Goal: Task Accomplishment & Management: Manage account settings

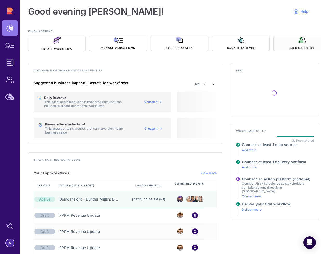
click at [296, 47] on span "Manage users" at bounding box center [303, 48] width 24 height 4
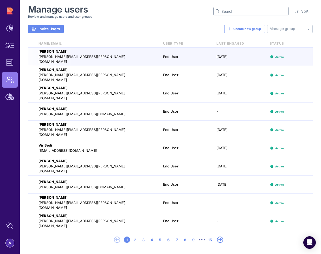
click at [273, 11] on input "text" at bounding box center [255, 11] width 67 height 8
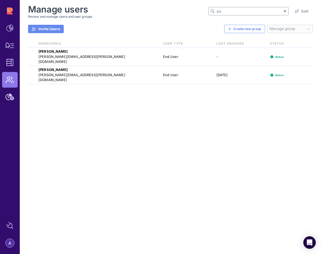
click at [285, 25] on div "Manage group" at bounding box center [290, 29] width 46 height 8
click at [288, 38] on span "No user groups yet" at bounding box center [288, 39] width 34 height 5
click at [278, 28] on input "text" at bounding box center [290, 28] width 41 height 5
click at [216, 122] on div "[PERSON_NAME] [PERSON_NAME][EMAIL_ADDRESS][PERSON_NAME][DOMAIN_NAME] End User -…" at bounding box center [170, 151] width 285 height 206
click at [277, 12] on input "aa" at bounding box center [250, 11] width 67 height 8
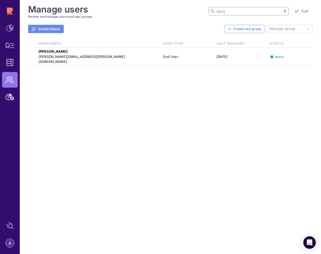
type input "aara"
click at [252, 67] on div at bounding box center [170, 75] width 285 height 19
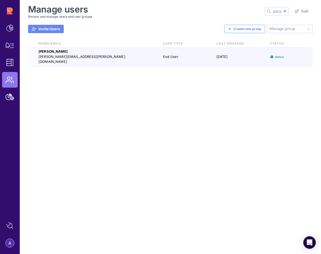
click at [247, 63] on div "[PERSON_NAME] [PERSON_NAME][EMAIL_ADDRESS][PERSON_NAME][DOMAIN_NAME] End User […" at bounding box center [170, 57] width 285 height 18
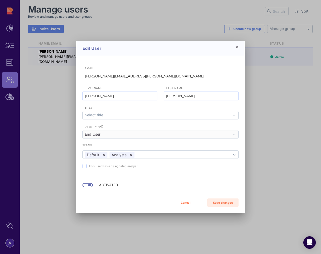
click at [138, 138] on div "End User" at bounding box center [161, 134] width 156 height 8
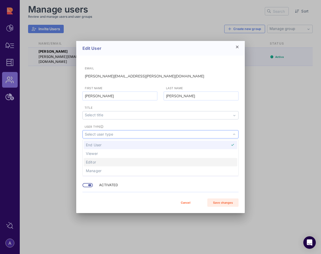
click at [133, 164] on span "Editor" at bounding box center [161, 162] width 154 height 8
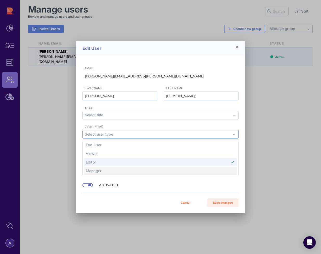
click at [116, 167] on span "Manager" at bounding box center [161, 170] width 154 height 8
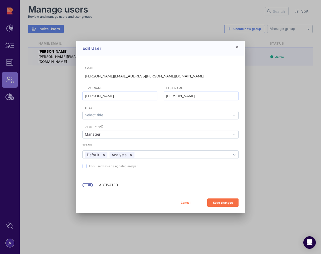
click at [229, 202] on div "Save changes" at bounding box center [223, 202] width 26 height 4
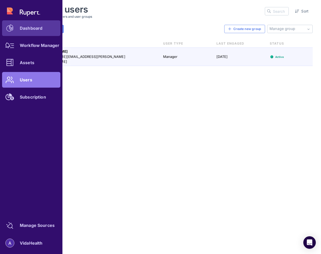
click at [17, 32] on div at bounding box center [10, 28] width 16 height 16
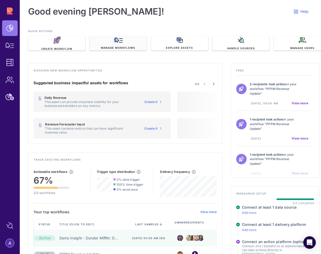
click at [127, 40] on div "Manage workflows" at bounding box center [118, 43] width 57 height 15
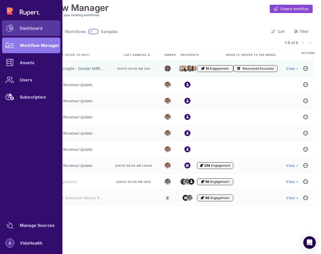
click at [28, 30] on div "Dashboard" at bounding box center [31, 28] width 23 height 3
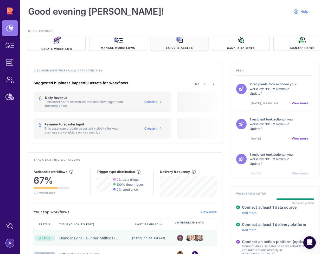
click at [192, 46] on span "Explore assets" at bounding box center [179, 48] width 27 height 4
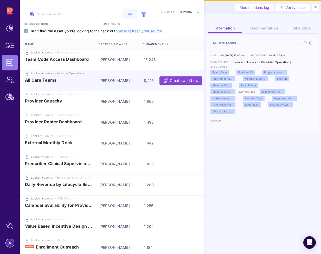
click at [83, 83] on div "Looker Looker Provider Operations All Care Teams [PERSON_NAME] 8,216 Create wor…" at bounding box center [113, 80] width 186 height 21
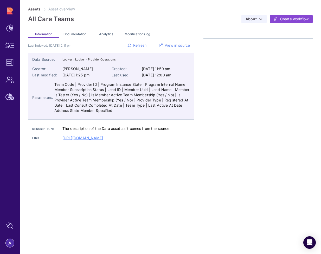
click at [257, 20] on link "About" at bounding box center [254, 19] width 25 height 8
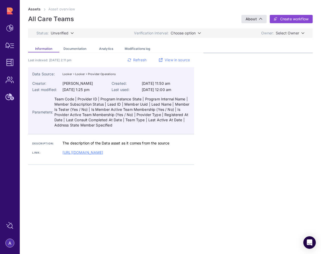
click at [198, 35] on p "Verification Interval: Choose option" at bounding box center [167, 32] width 67 height 5
click at [68, 36] on div "Status: Unverified Verification Interval: Choose option Owner: Select Owner" at bounding box center [170, 32] width 285 height 9
click at [65, 34] on span "Unverified" at bounding box center [60, 32] width 18 height 5
click at [285, 34] on span "Select Owner" at bounding box center [287, 32] width 23 height 5
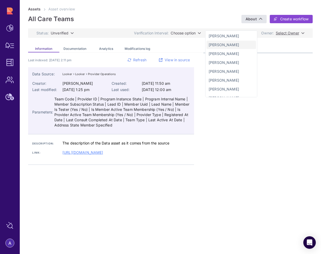
scroll to position [49, 0]
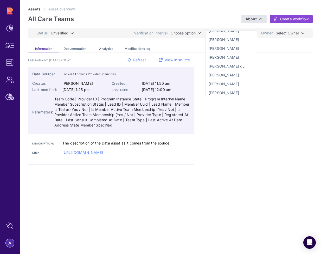
click at [266, 113] on div "Last indexed: [DATE] 2:11 pm Refresh View in source Data Source: Looker Looker …" at bounding box center [170, 109] width 285 height 112
